Goal: Information Seeking & Learning: Learn about a topic

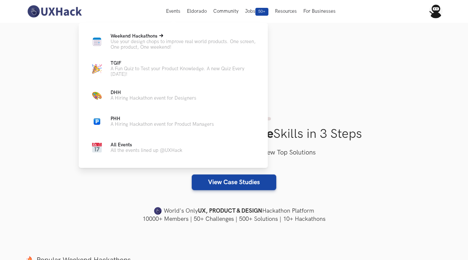
click at [134, 35] on span "Weekend Hackathons Live" at bounding box center [134, 36] width 47 height 6
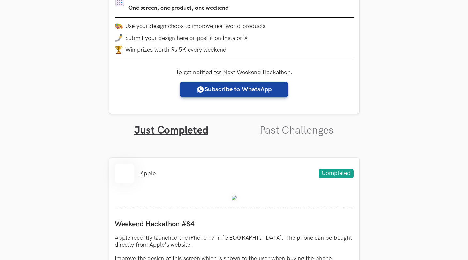
scroll to position [137, 0]
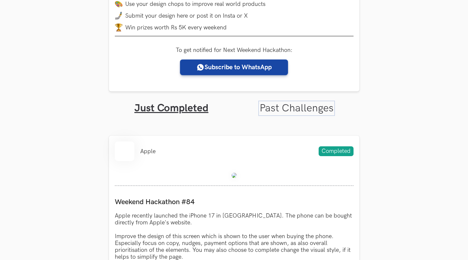
click at [280, 104] on link "Past Challenges" at bounding box center [297, 108] width 74 height 13
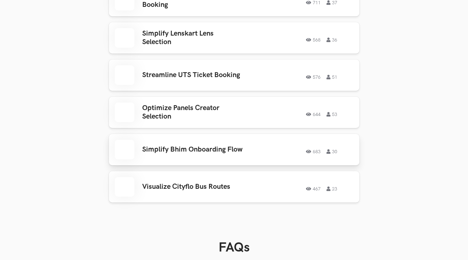
scroll to position [1551, 0]
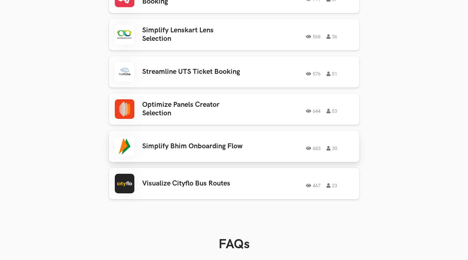
click at [200, 136] on div "Simplify Bhim Onboarding Flow 683 30 683 30" at bounding box center [234, 146] width 239 height 20
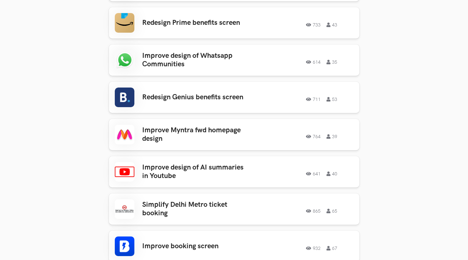
scroll to position [825, 0]
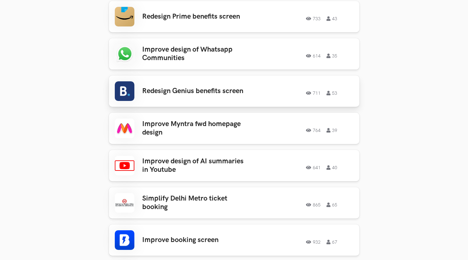
click at [187, 87] on h3 "Redesign Genius benefits screen" at bounding box center [193, 91] width 102 height 8
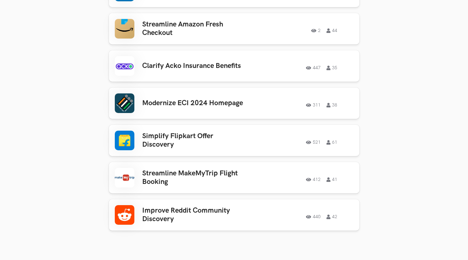
scroll to position [3052, 0]
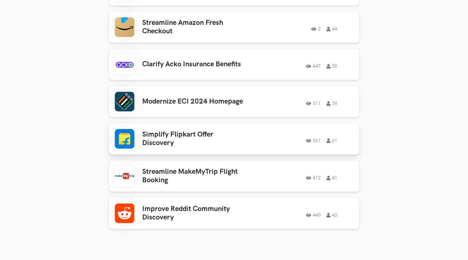
click at [349, 134] on div "Simplify Flipkart Offer Discovery 521 61 521 61" at bounding box center [234, 139] width 239 height 20
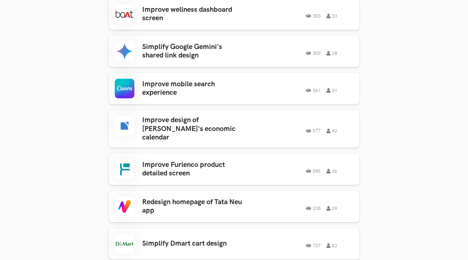
scroll to position [1631, 0]
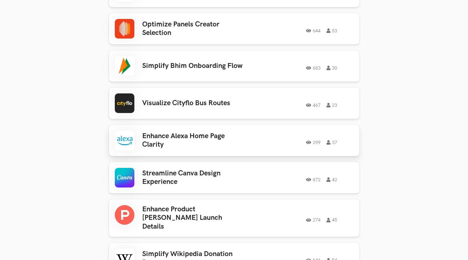
click at [141, 132] on div "Enhance Alexa Home Page Clarity 299 37 299 37" at bounding box center [234, 140] width 239 height 20
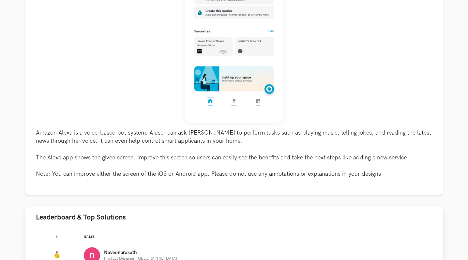
scroll to position [249, 0]
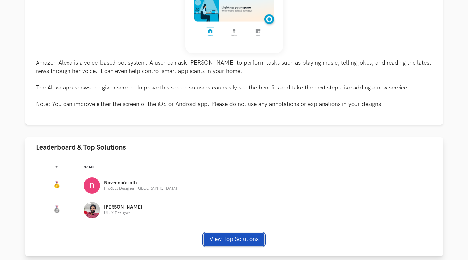
click at [232, 243] on button "View Top Solutions" at bounding box center [234, 239] width 61 height 13
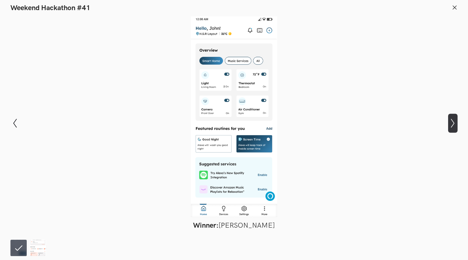
click at [453, 128] on button "Show next slide" at bounding box center [452, 123] width 9 height 19
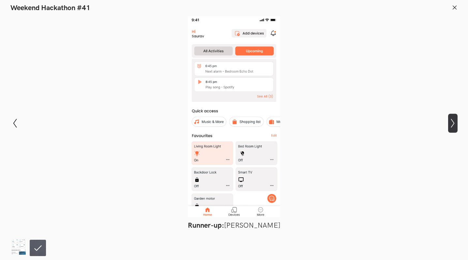
click at [453, 128] on button "Show next slide" at bounding box center [452, 123] width 9 height 19
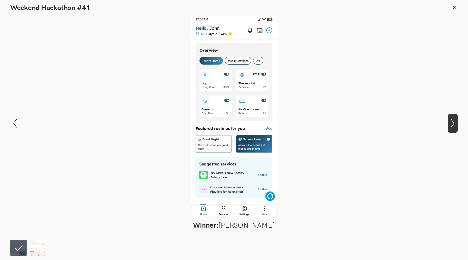
click at [453, 128] on button "Show next slide" at bounding box center [452, 123] width 9 height 19
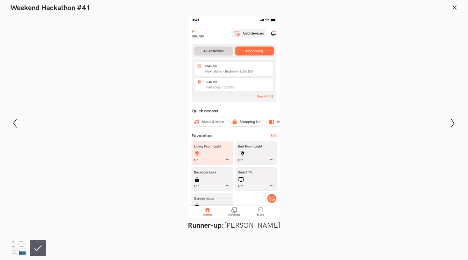
click at [455, 5] on icon at bounding box center [455, 8] width 6 height 6
